Goal: Task Accomplishment & Management: Use online tool/utility

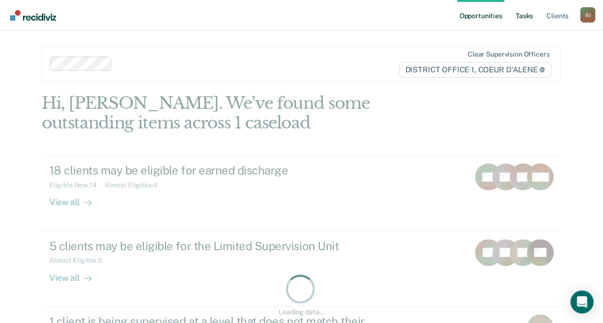
click at [529, 19] on link "Tasks" at bounding box center [524, 15] width 21 height 31
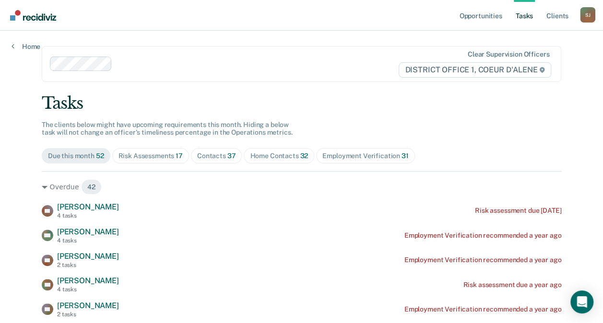
click at [227, 152] on span "37" at bounding box center [231, 156] width 9 height 8
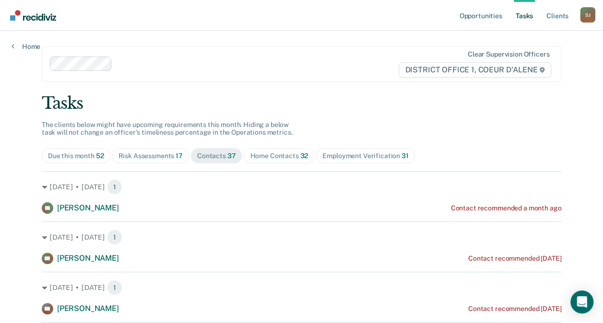
click at [383, 74] on div "Clear supervision officers DISTRICT OFFICE 1, COEUR D'ALENE" at bounding box center [301, 64] width 519 height 36
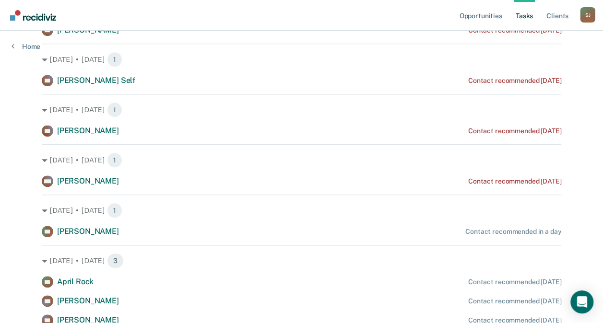
scroll to position [338, 0]
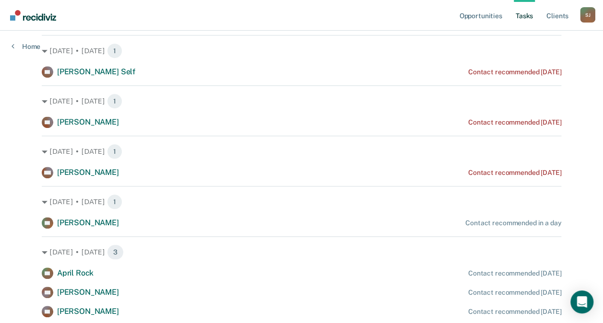
click at [12, 45] on icon at bounding box center [13, 46] width 3 height 8
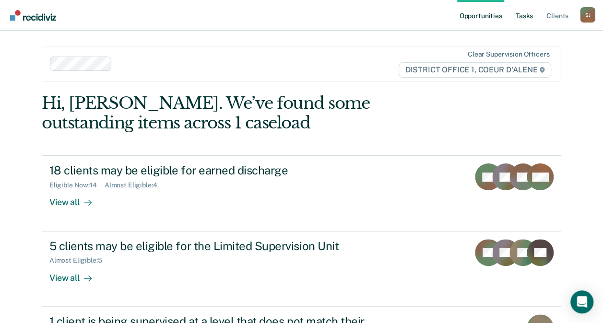
click at [522, 17] on link "Tasks" at bounding box center [524, 15] width 21 height 31
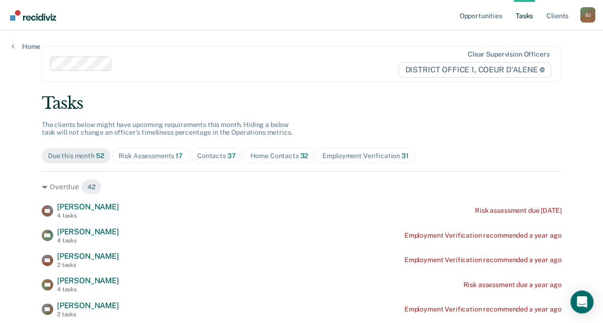
click at [218, 153] on div "Contacts 37" at bounding box center [216, 156] width 39 height 8
